Goal: Find specific page/section: Find specific page/section

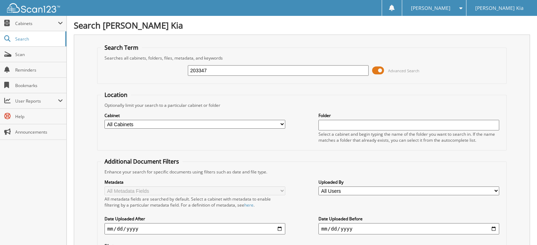
drag, startPoint x: 215, startPoint y: 67, endPoint x: 172, endPoint y: 66, distance: 43.4
click at [172, 66] on div "203347 Advanced Search" at bounding box center [302, 70] width 402 height 19
type input "203155"
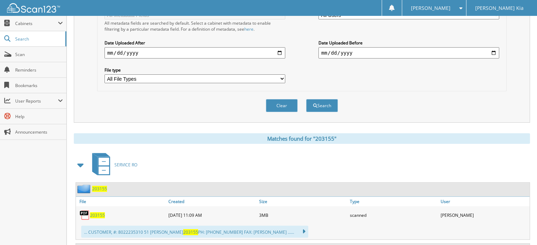
scroll to position [177, 0]
click at [97, 212] on span "203155" at bounding box center [97, 215] width 15 height 6
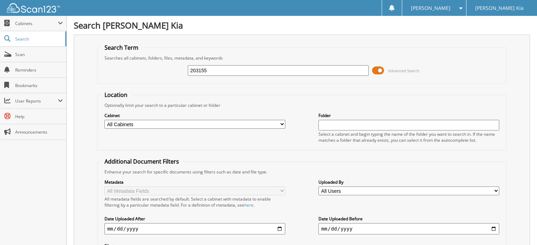
drag, startPoint x: 210, startPoint y: 70, endPoint x: 185, endPoint y: 71, distance: 24.7
click at [185, 71] on div "203155 Advanced Search" at bounding box center [302, 70] width 402 height 19
type input "203347"
drag, startPoint x: 215, startPoint y: 71, endPoint x: 191, endPoint y: 70, distance: 24.4
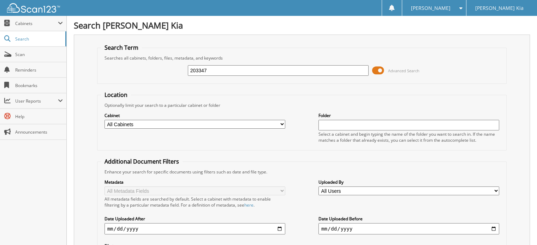
click at [191, 70] on input "203347" at bounding box center [278, 70] width 181 height 11
type input "203391"
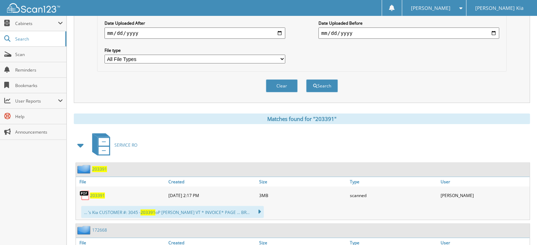
scroll to position [212, 0]
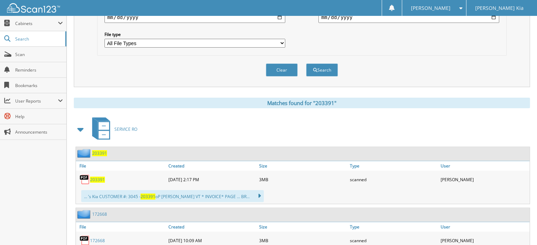
click at [95, 177] on span "203391" at bounding box center [97, 180] width 15 height 6
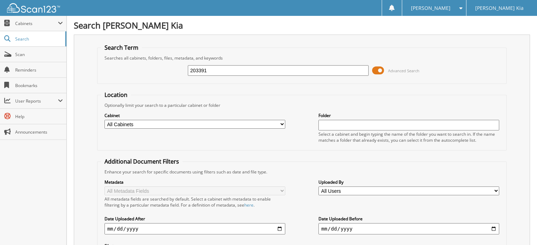
drag, startPoint x: 217, startPoint y: 71, endPoint x: 178, endPoint y: 69, distance: 38.9
click at [178, 69] on div "203391 Advanced Search" at bounding box center [302, 70] width 402 height 19
type input "202281"
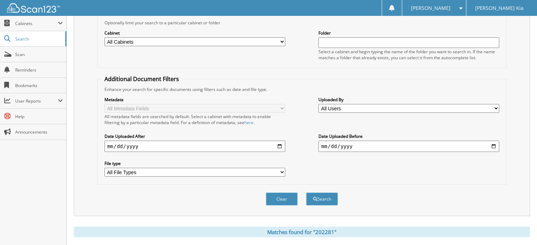
scroll to position [177, 0]
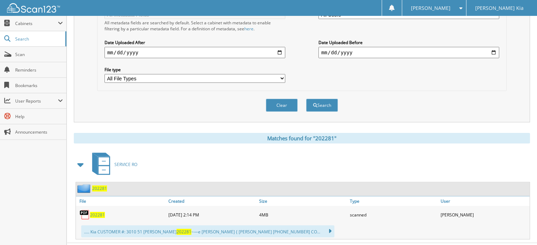
click at [93, 212] on span "202281" at bounding box center [97, 215] width 15 height 6
